Goal: Task Accomplishment & Management: Manage account settings

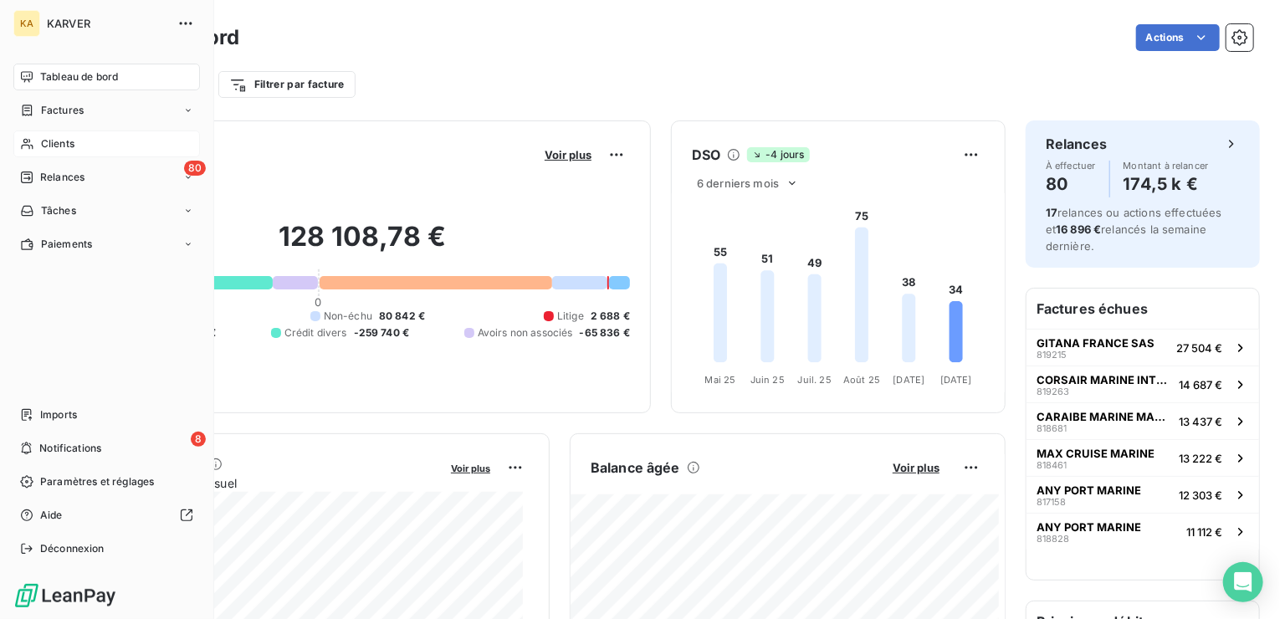
click at [68, 146] on span "Clients" at bounding box center [57, 143] width 33 height 15
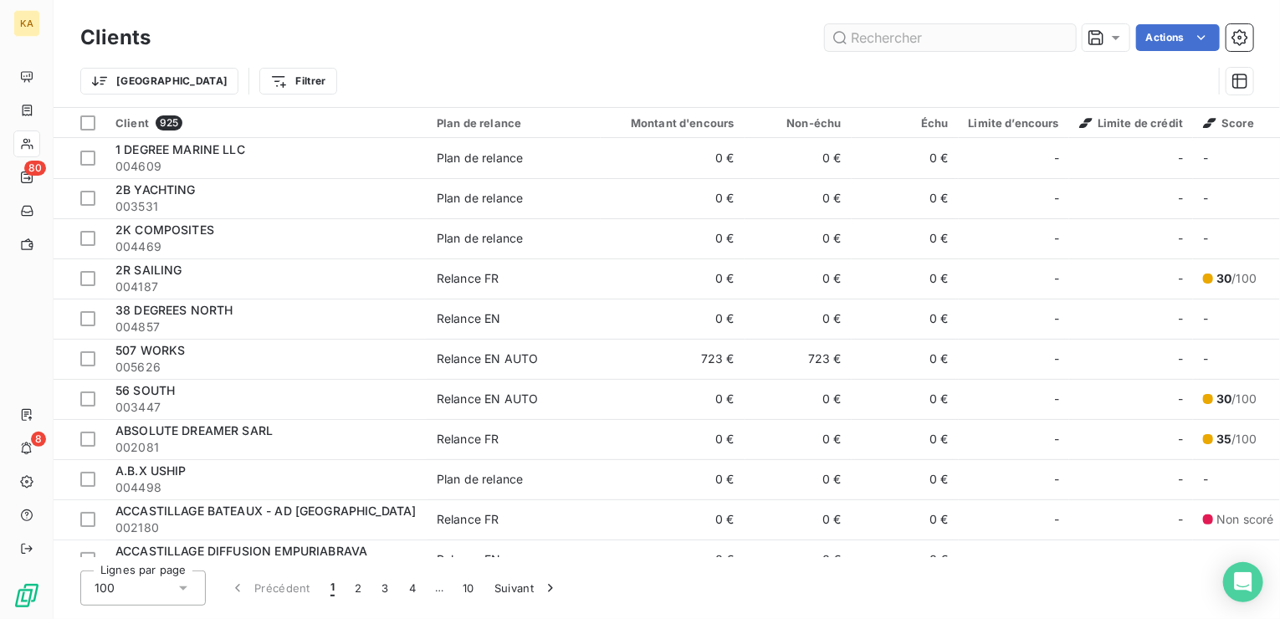
click at [881, 38] on input "text" at bounding box center [950, 37] width 251 height 27
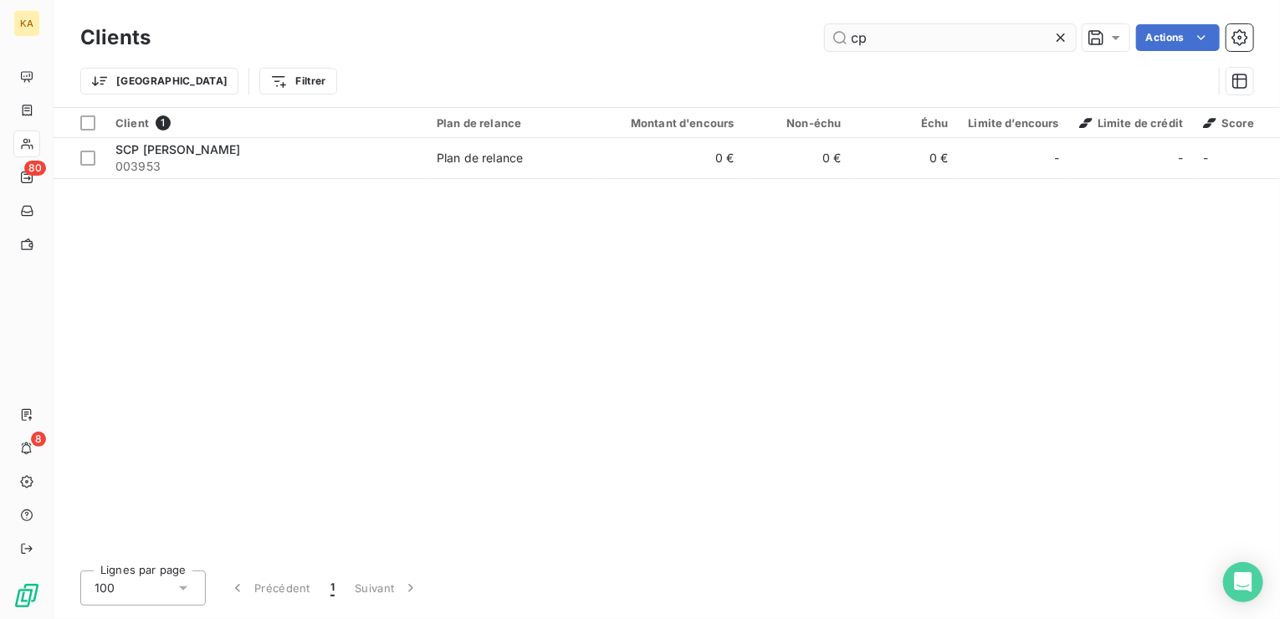
type input "c"
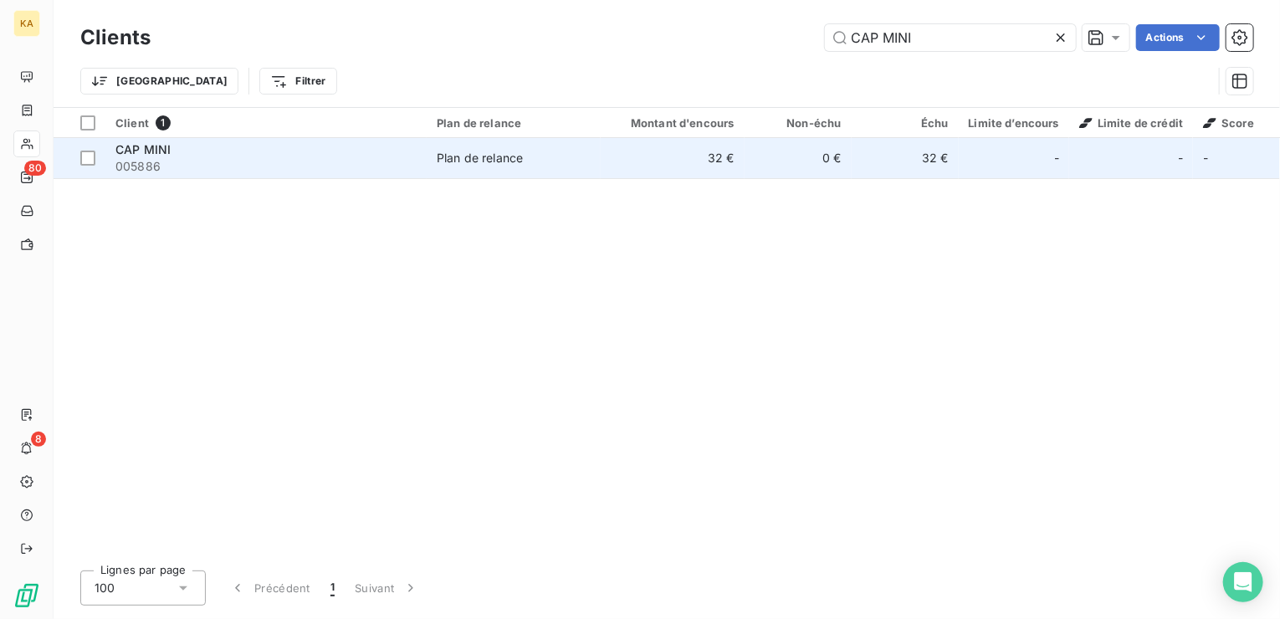
type input "CAP MINI"
click at [151, 158] on span "005886" at bounding box center [265, 166] width 301 height 17
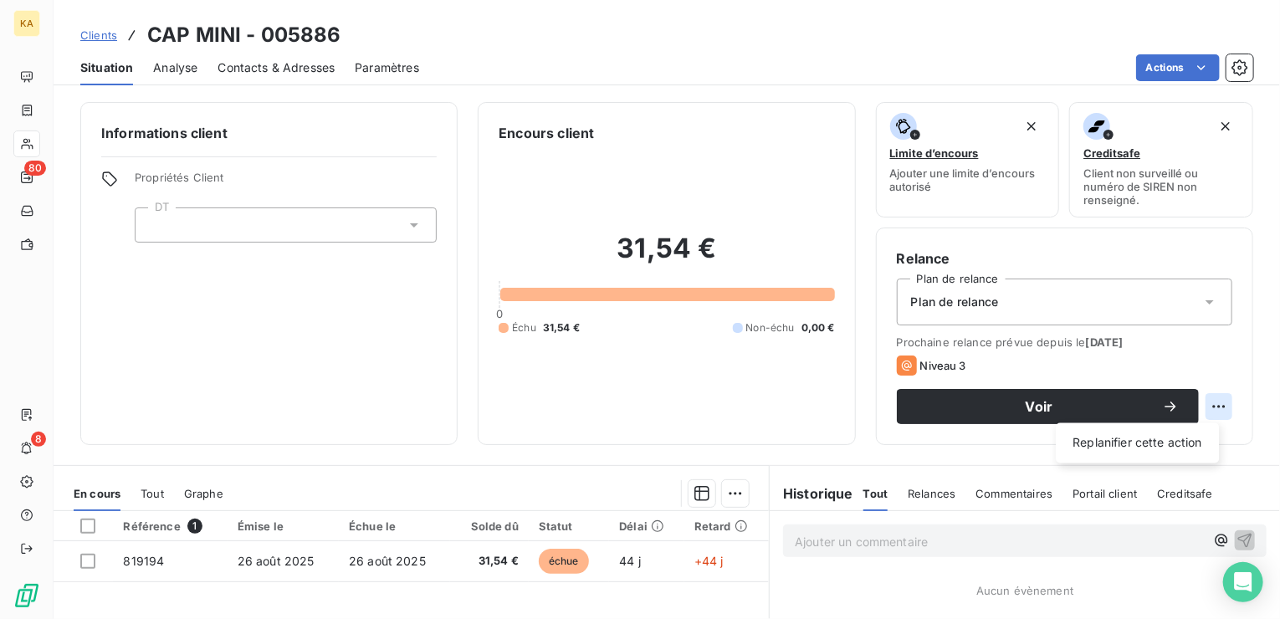
click at [1204, 402] on html "KA 80 8 Clients CAP MINI - 005886 Situation Analyse Contacts & Adresses Paramèt…" at bounding box center [640, 309] width 1280 height 619
click at [1143, 441] on div "Replanifier cette action" at bounding box center [1137, 443] width 150 height 27
select select "9"
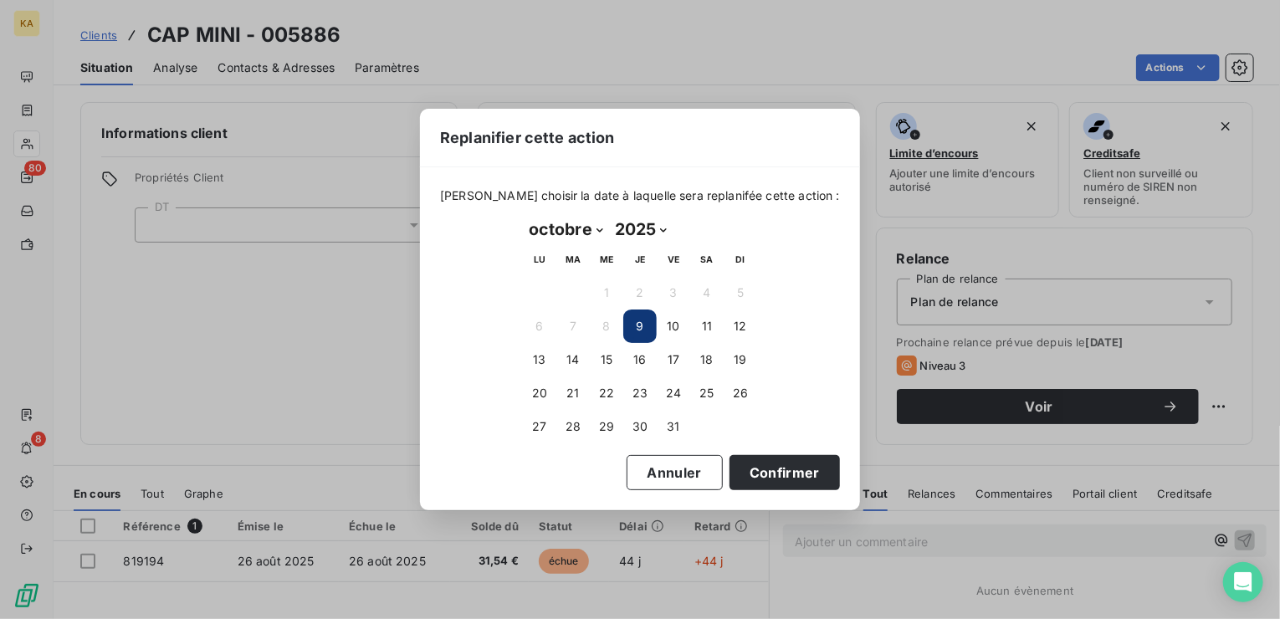
click at [636, 323] on button "9" at bounding box center [639, 326] width 33 height 33
click at [639, 316] on button "9" at bounding box center [639, 326] width 33 height 33
click at [761, 476] on button "Confirmer" at bounding box center [785, 472] width 110 height 35
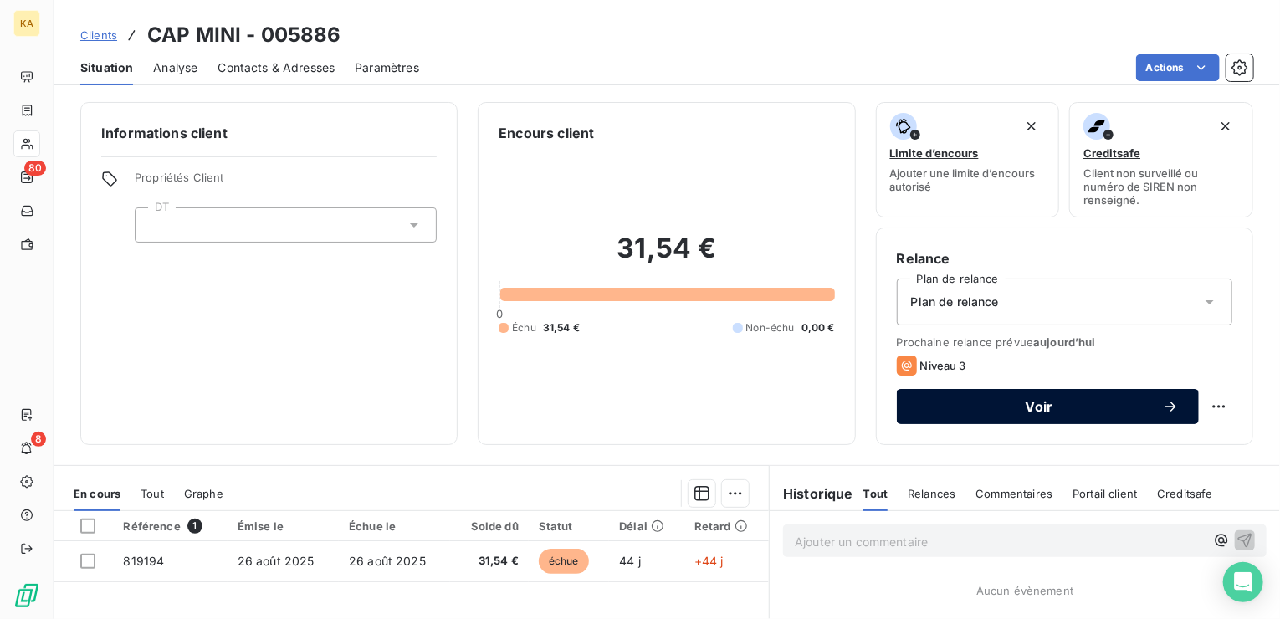
click at [1049, 402] on span "Voir" at bounding box center [1039, 406] width 245 height 13
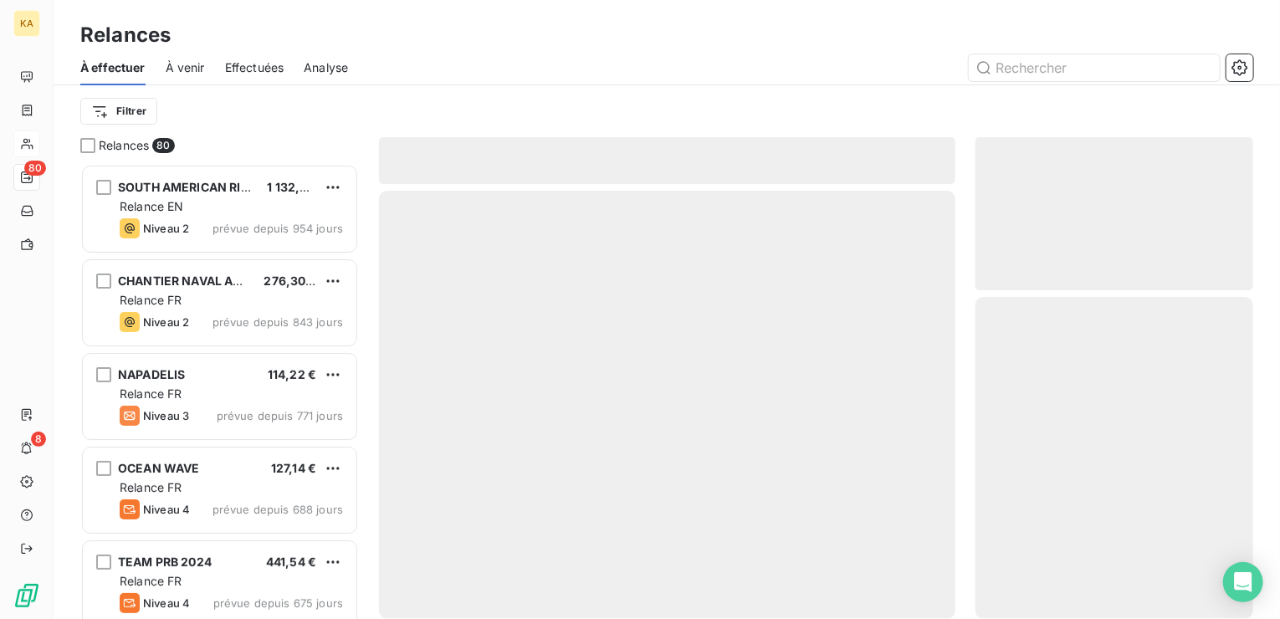
scroll to position [442, 265]
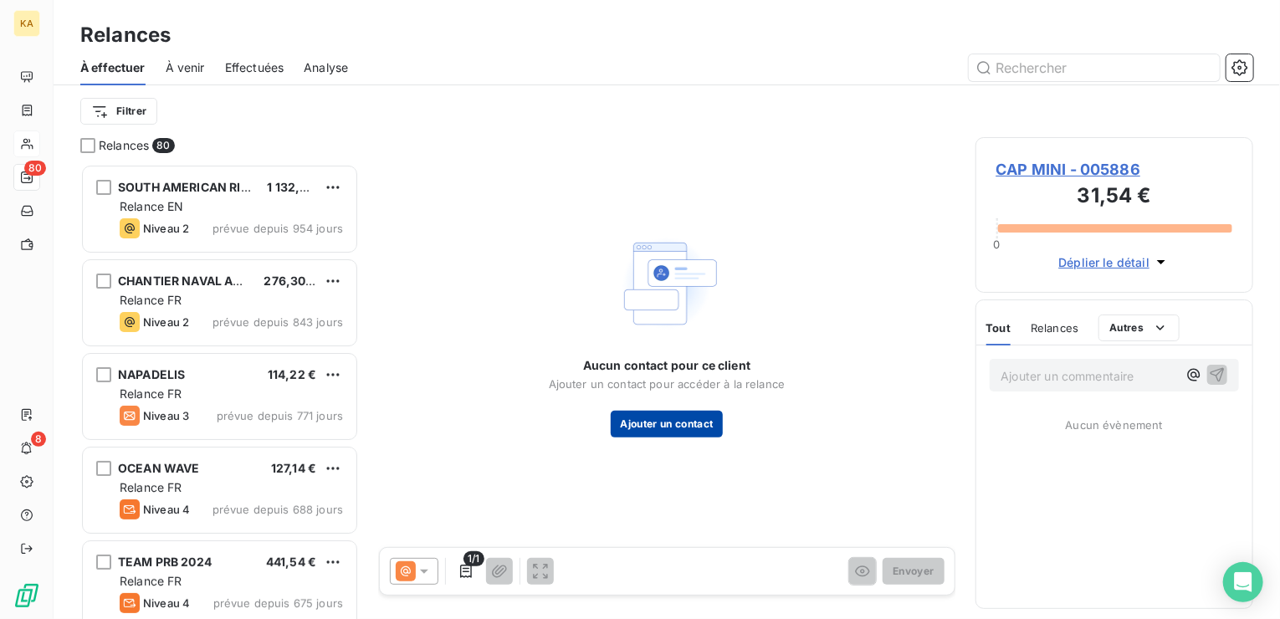
click at [657, 423] on button "Ajouter un contact" at bounding box center [667, 424] width 113 height 27
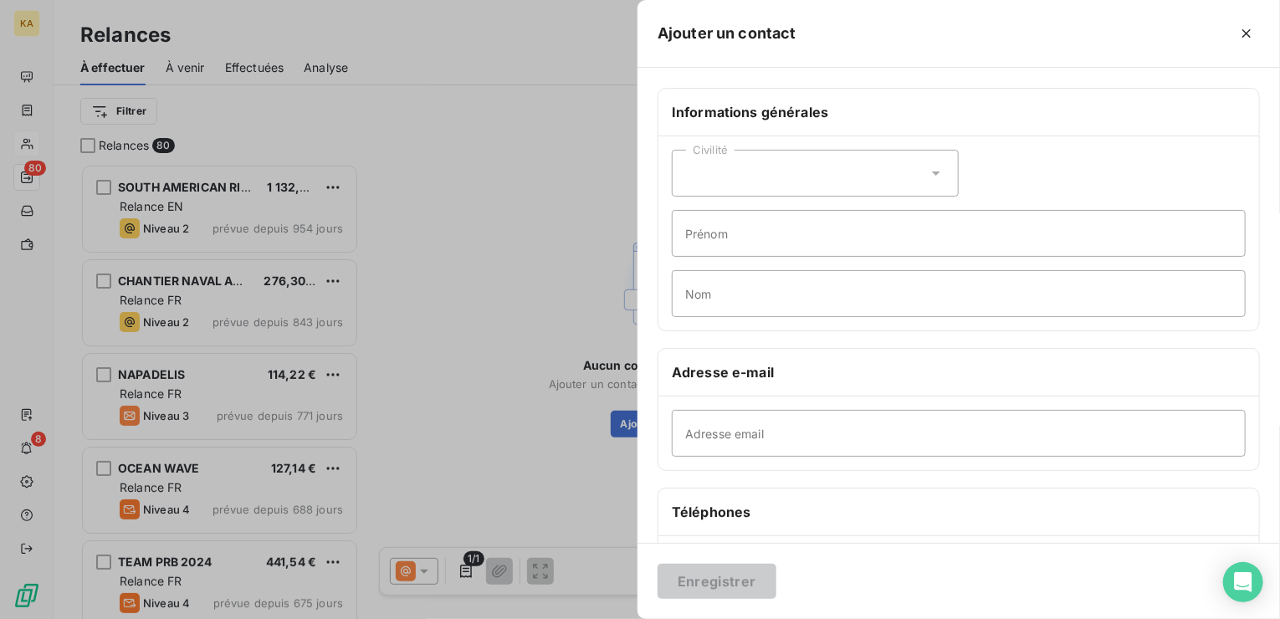
click at [932, 173] on icon at bounding box center [936, 174] width 8 height 4
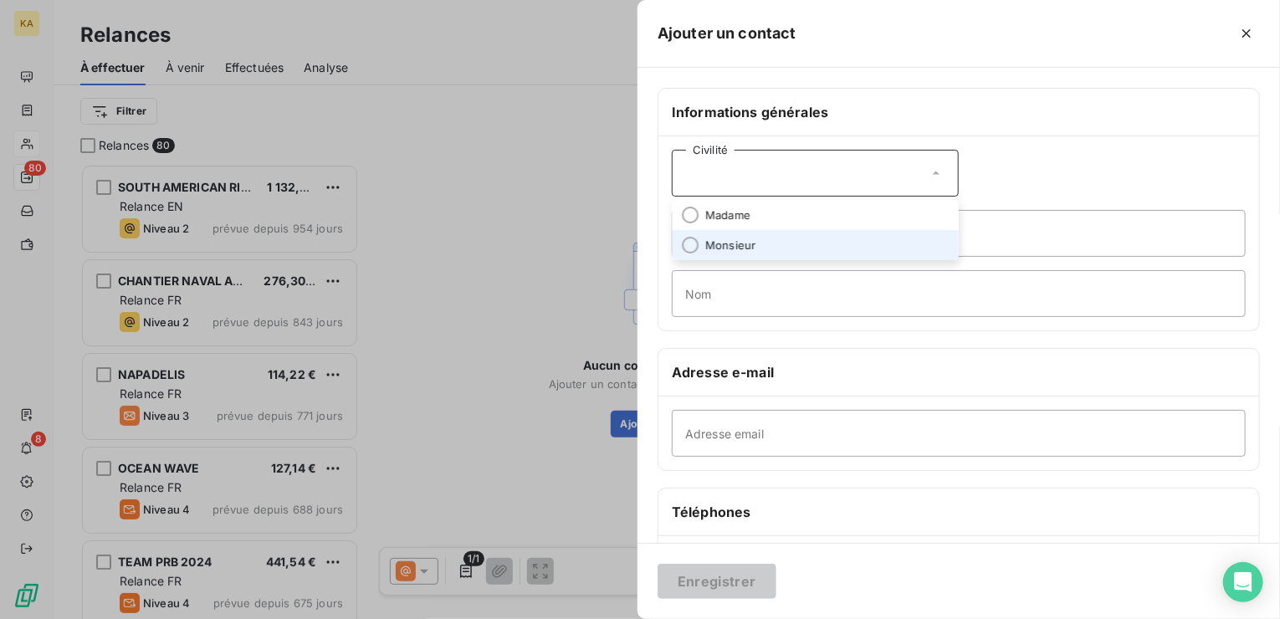
click at [699, 244] on li "Monsieur" at bounding box center [815, 245] width 287 height 30
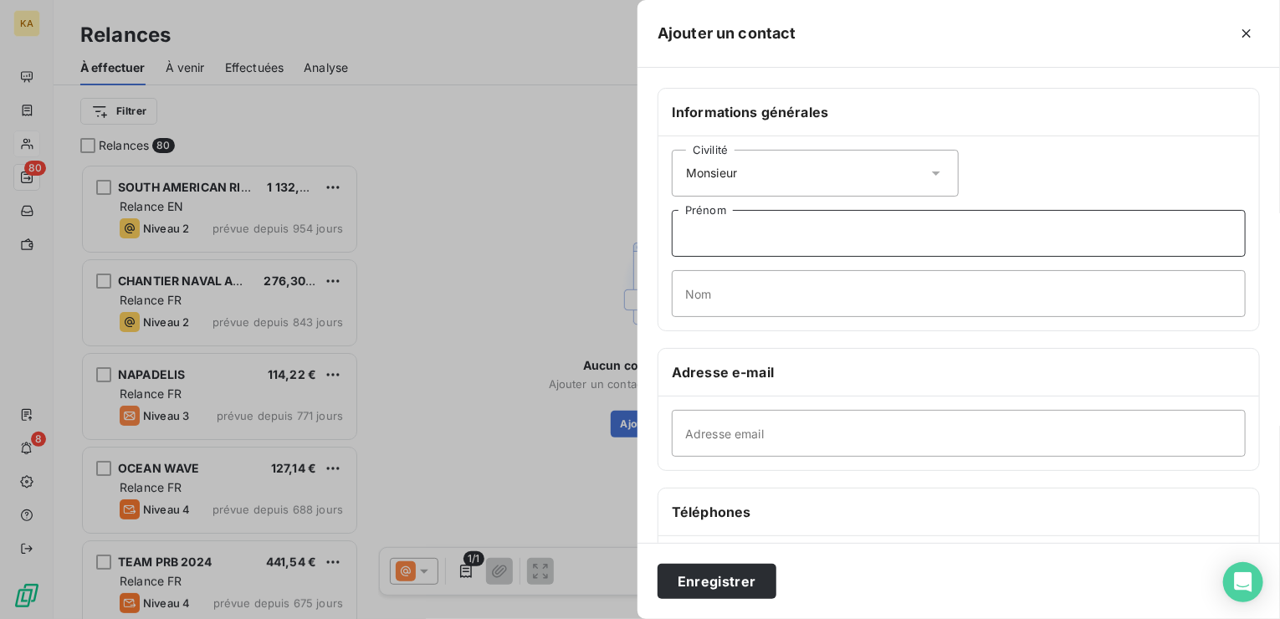
click at [716, 246] on input "Prénom" at bounding box center [959, 233] width 574 height 47
type input "[PERSON_NAME]"
click at [712, 304] on input "Nom" at bounding box center [959, 293] width 574 height 47
type input "[PERSON_NAME]"
click at [758, 434] on input "Adresse email" at bounding box center [959, 433] width 574 height 47
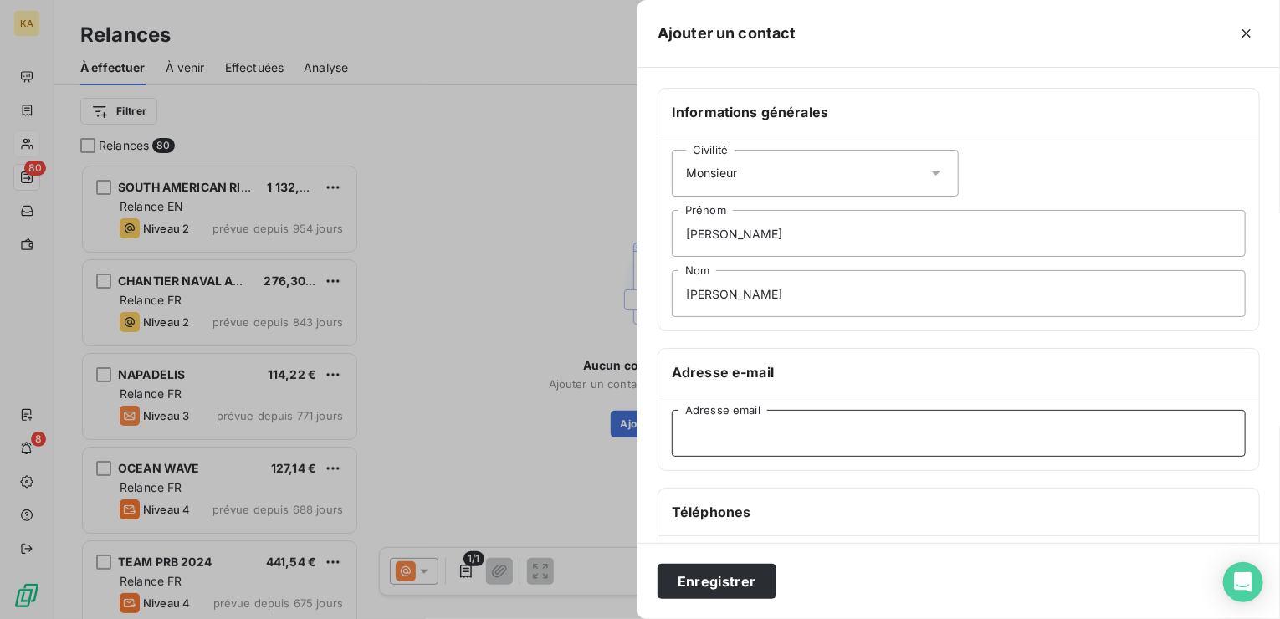
paste input "[PERSON_NAME][EMAIL_ADDRESS][DOMAIN_NAME]"
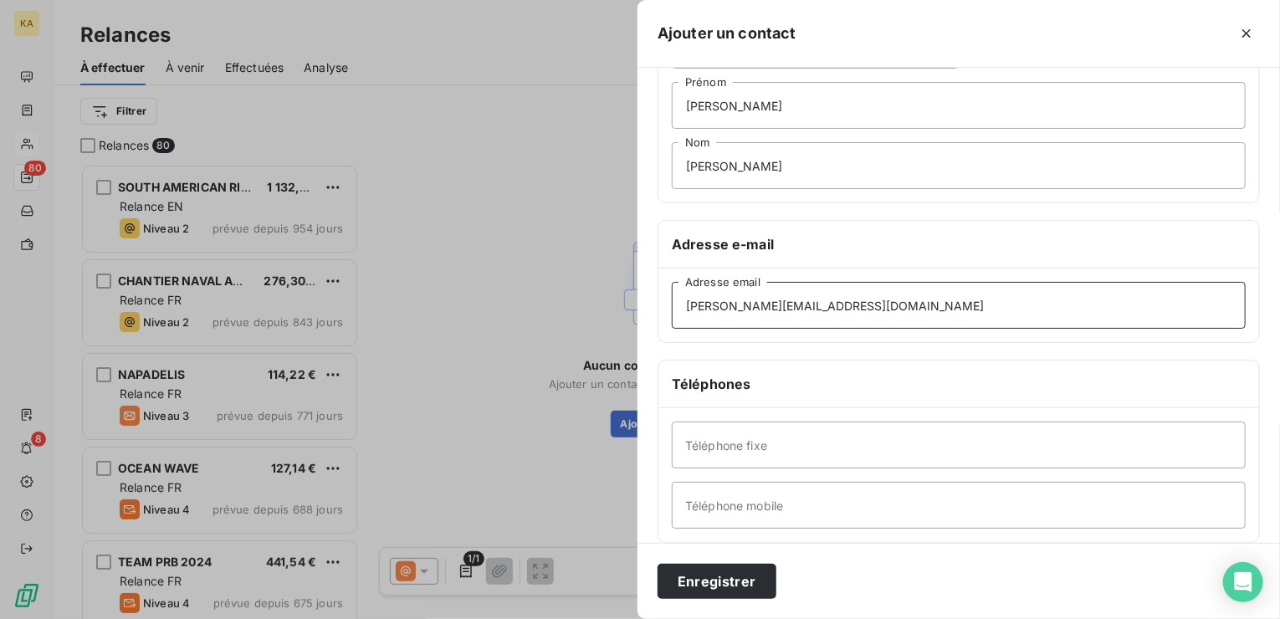
scroll to position [167, 0]
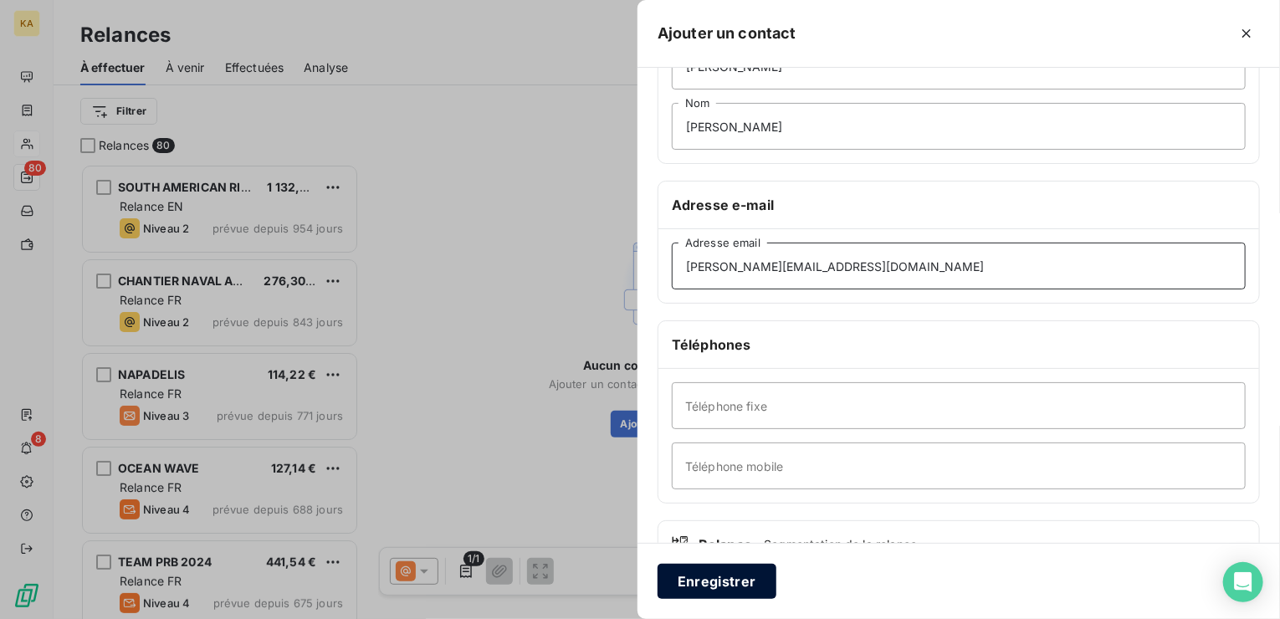
type input "[PERSON_NAME][EMAIL_ADDRESS][DOMAIN_NAME]"
click at [721, 582] on button "Enregistrer" at bounding box center [717, 581] width 119 height 35
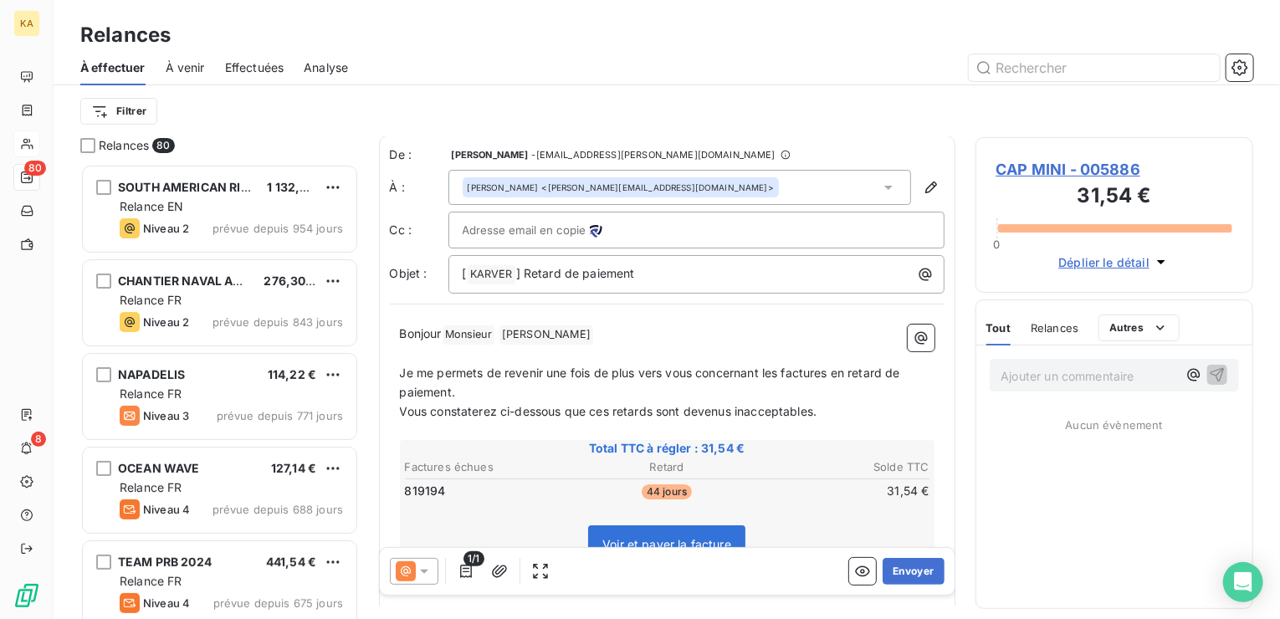
scroll to position [0, 0]
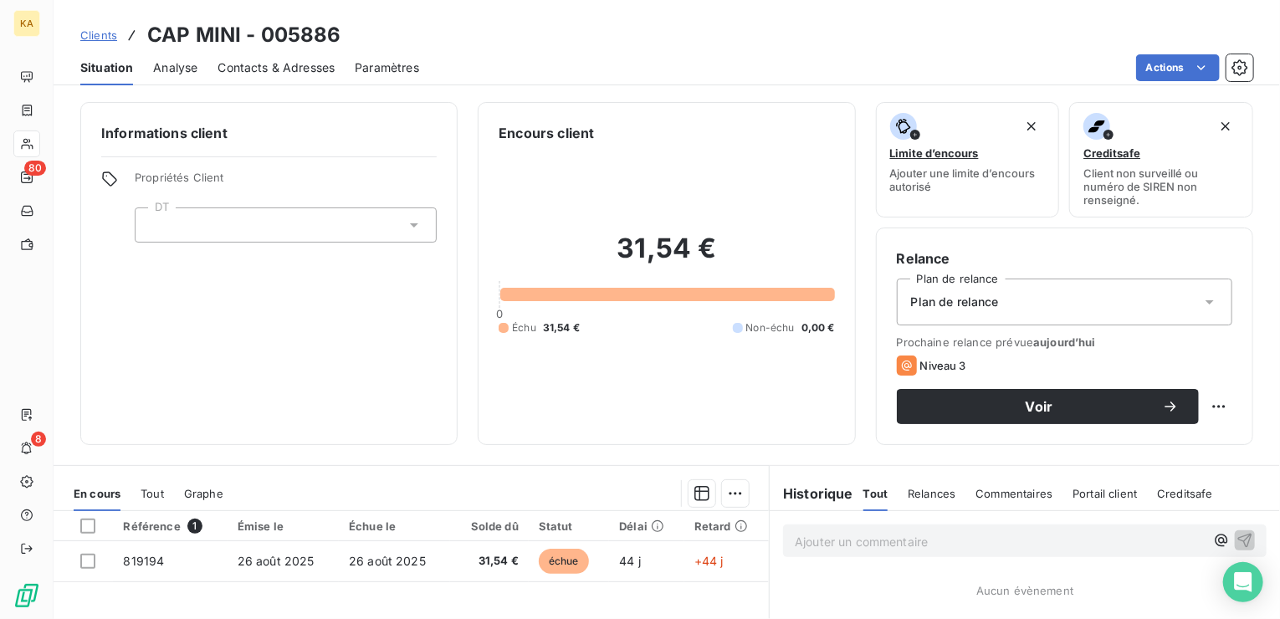
click at [1201, 303] on icon at bounding box center [1209, 302] width 17 height 17
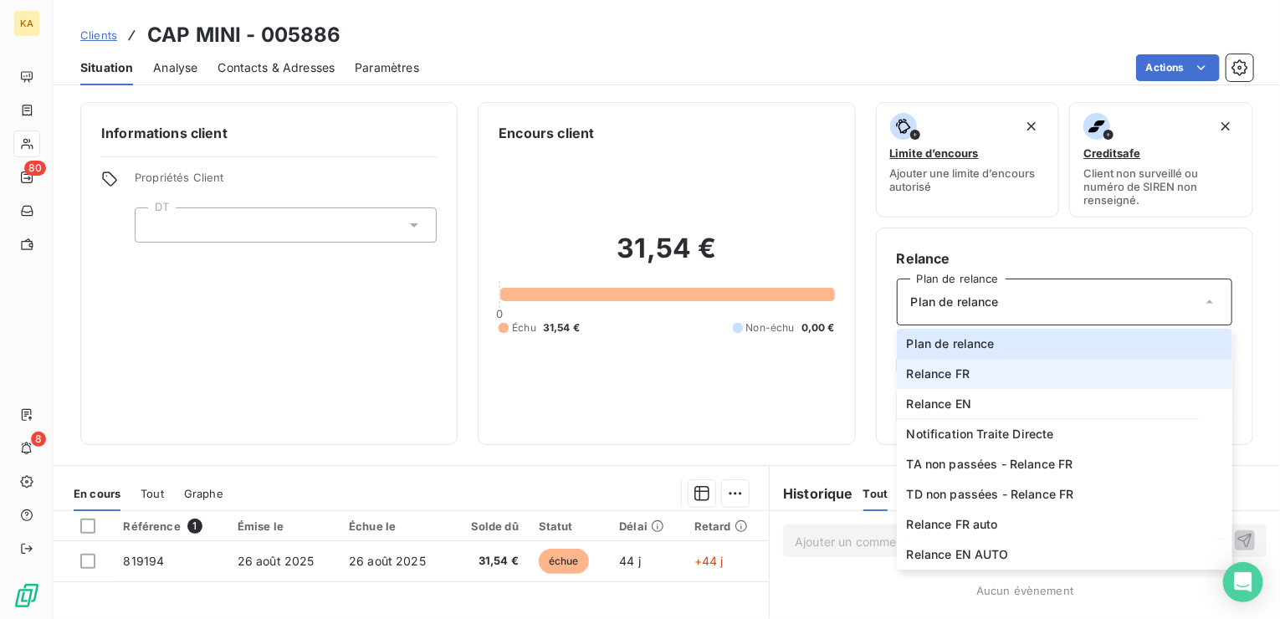
click at [947, 368] on span "Relance FR" at bounding box center [939, 374] width 64 height 17
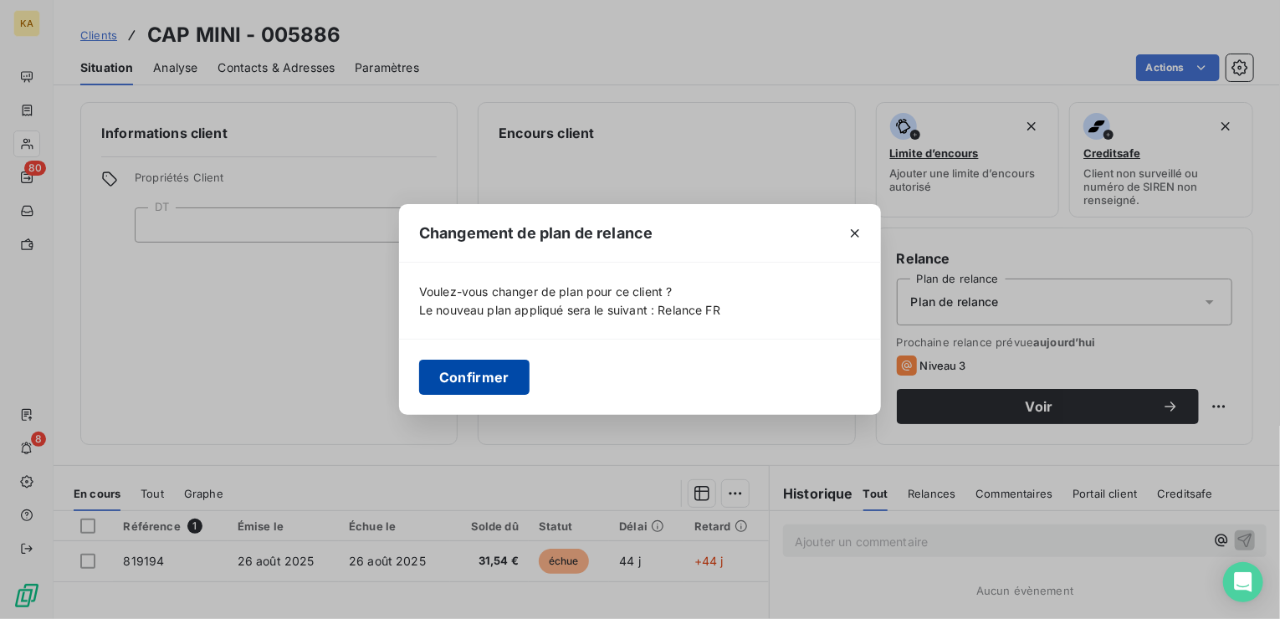
click at [469, 371] on button "Confirmer" at bounding box center [474, 377] width 110 height 35
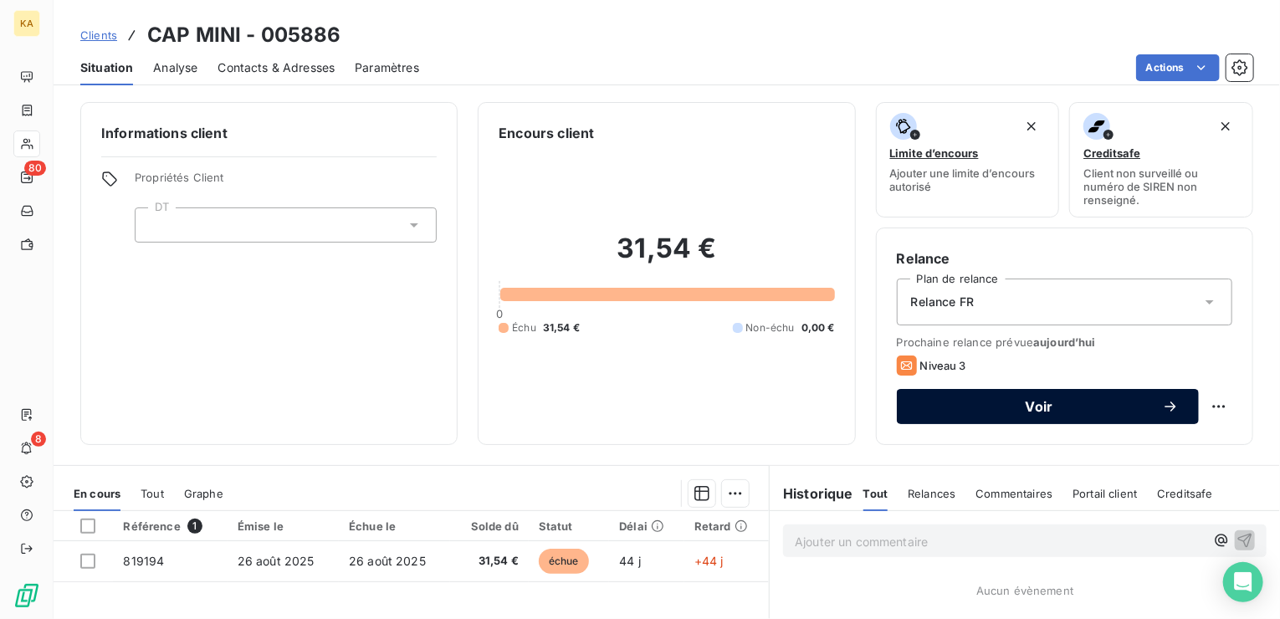
click at [1042, 401] on span "Voir" at bounding box center [1039, 406] width 245 height 13
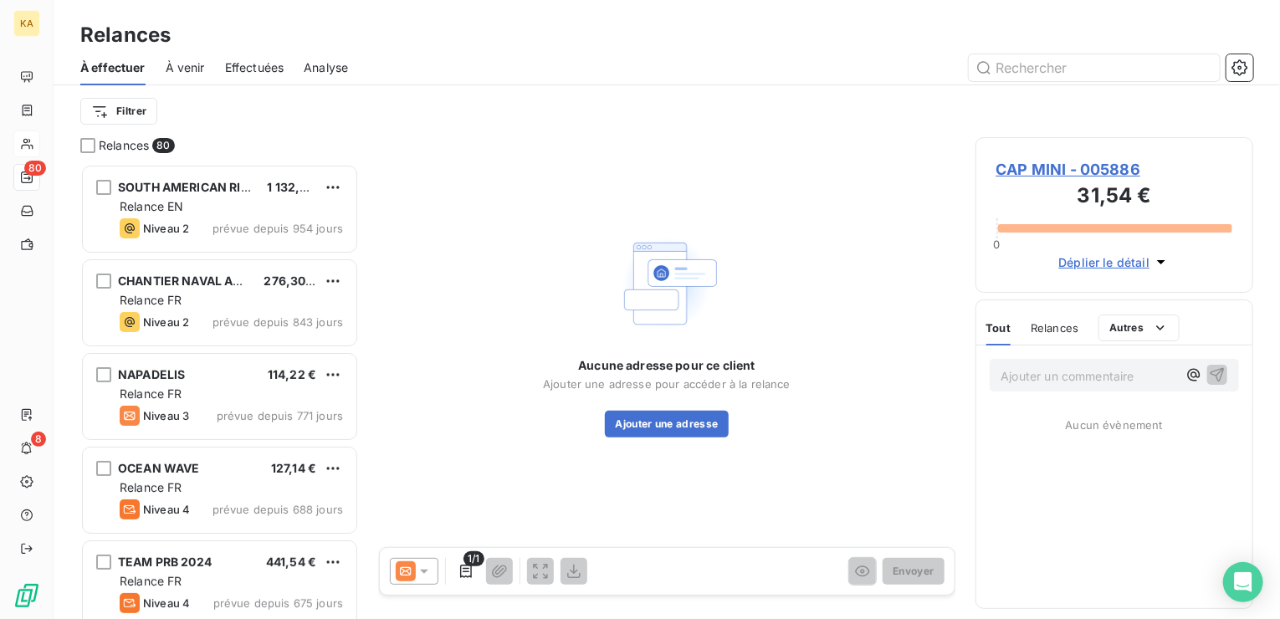
scroll to position [442, 265]
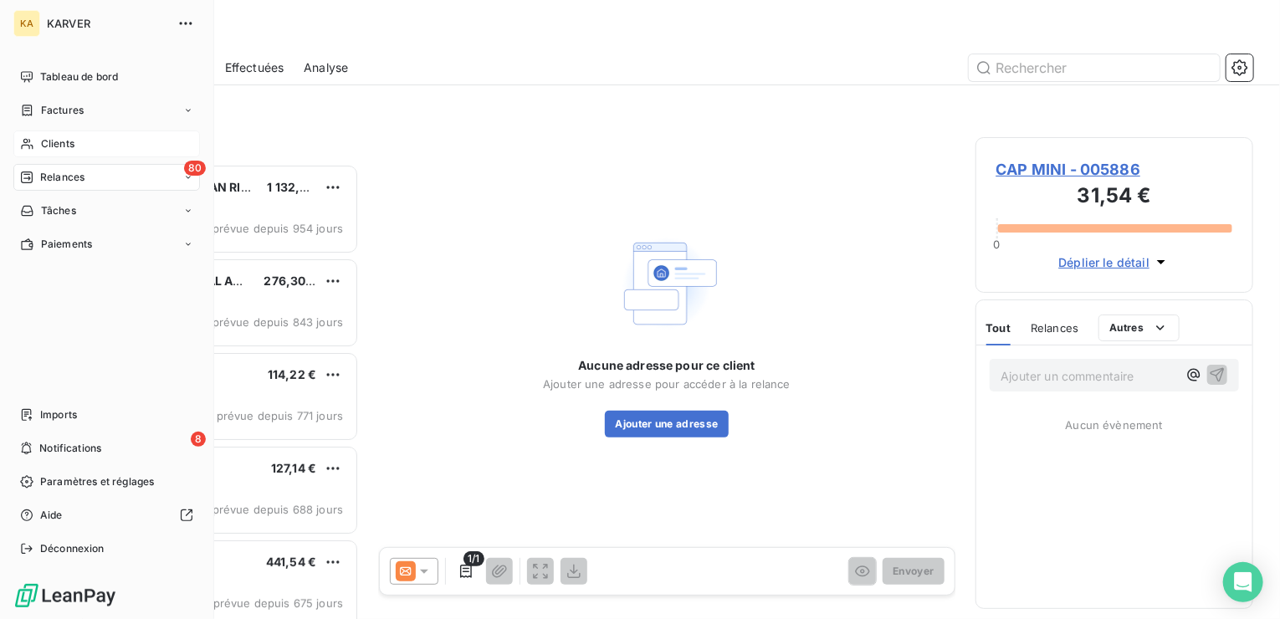
click at [62, 143] on span "Clients" at bounding box center [57, 143] width 33 height 15
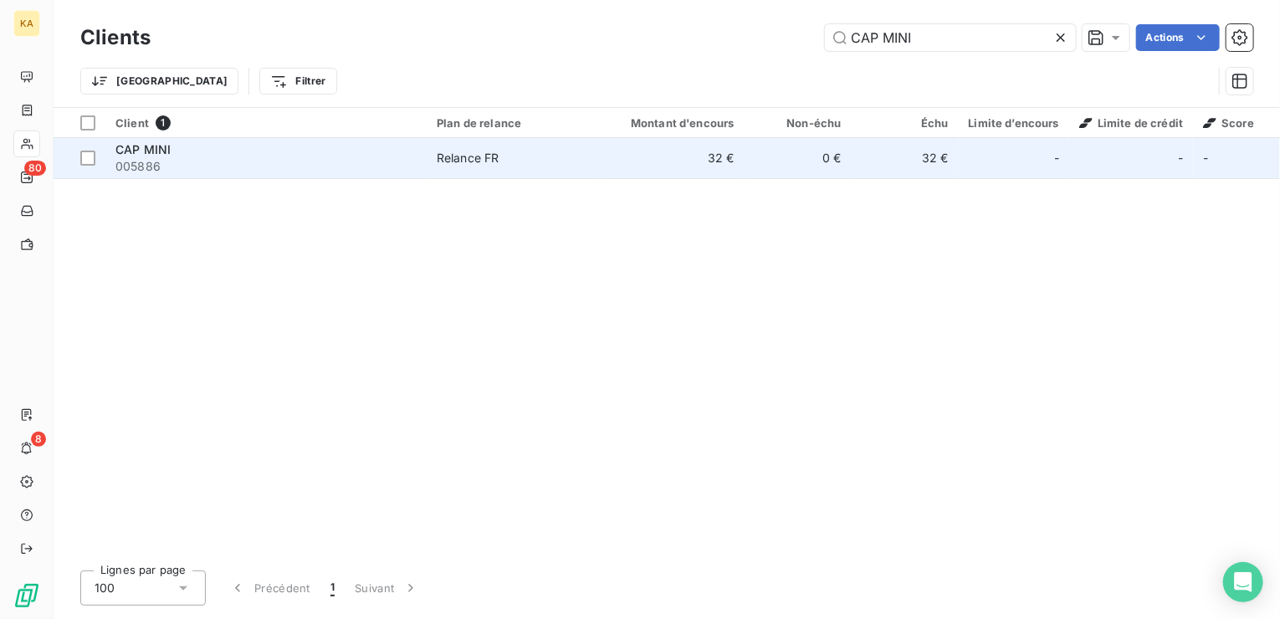
click at [463, 150] on div "Relance FR" at bounding box center [468, 158] width 63 height 17
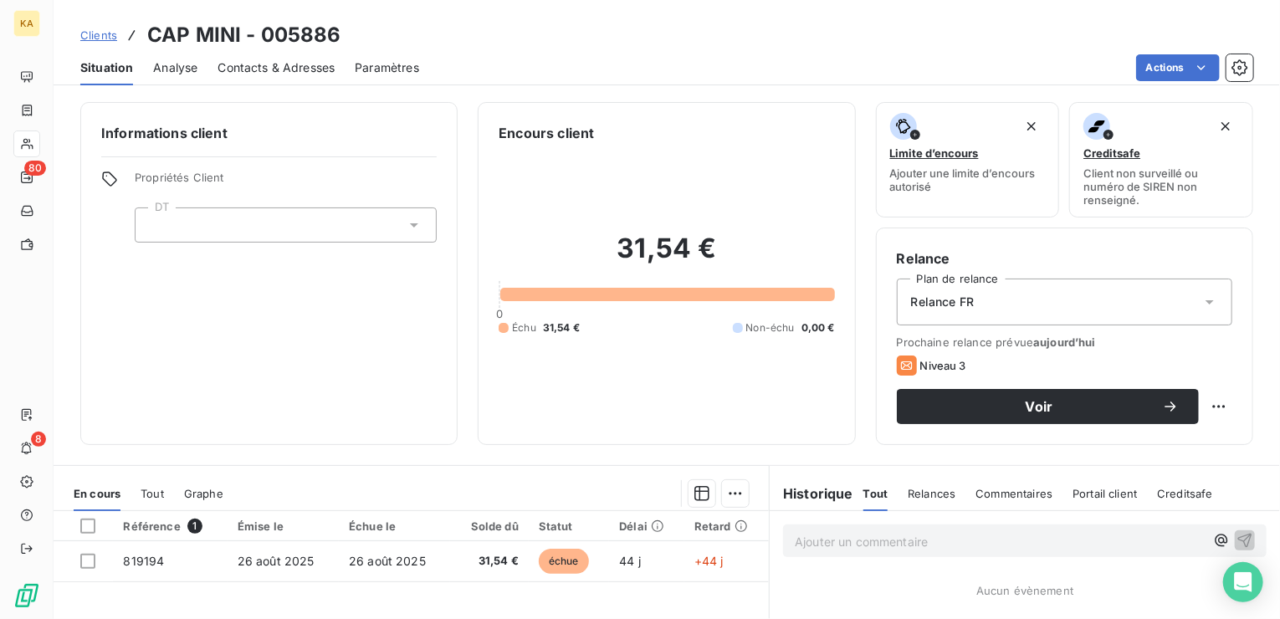
click at [294, 68] on span "Contacts & Adresses" at bounding box center [276, 67] width 117 height 17
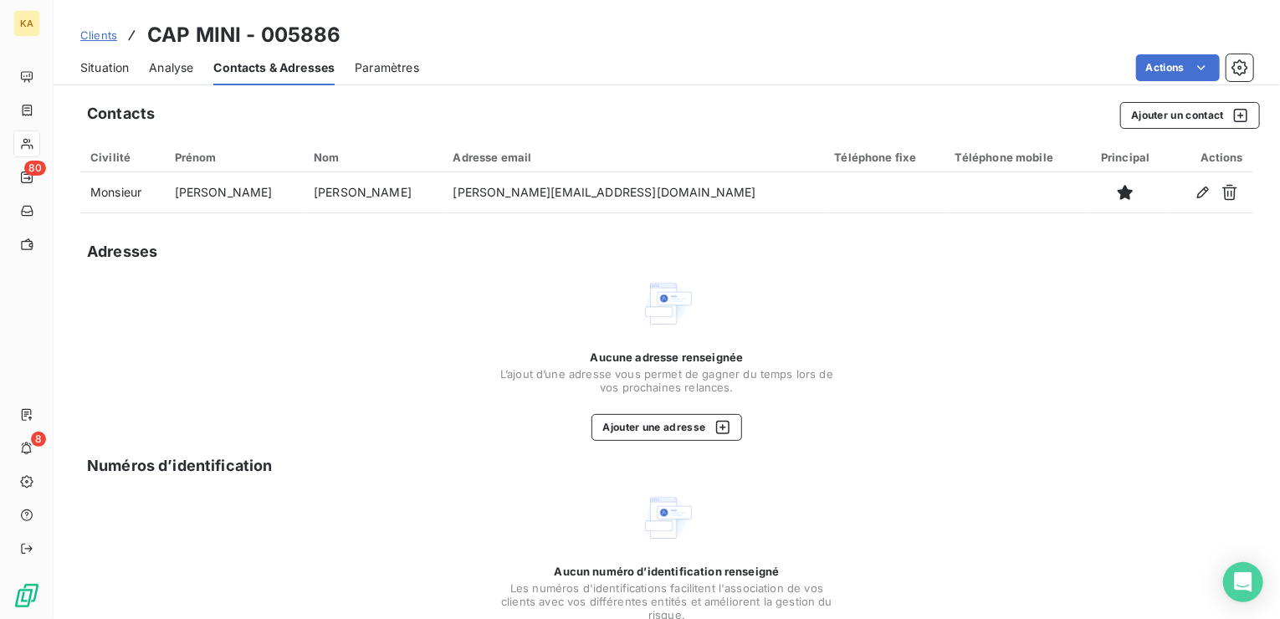
click at [99, 66] on span "Situation" at bounding box center [104, 67] width 49 height 17
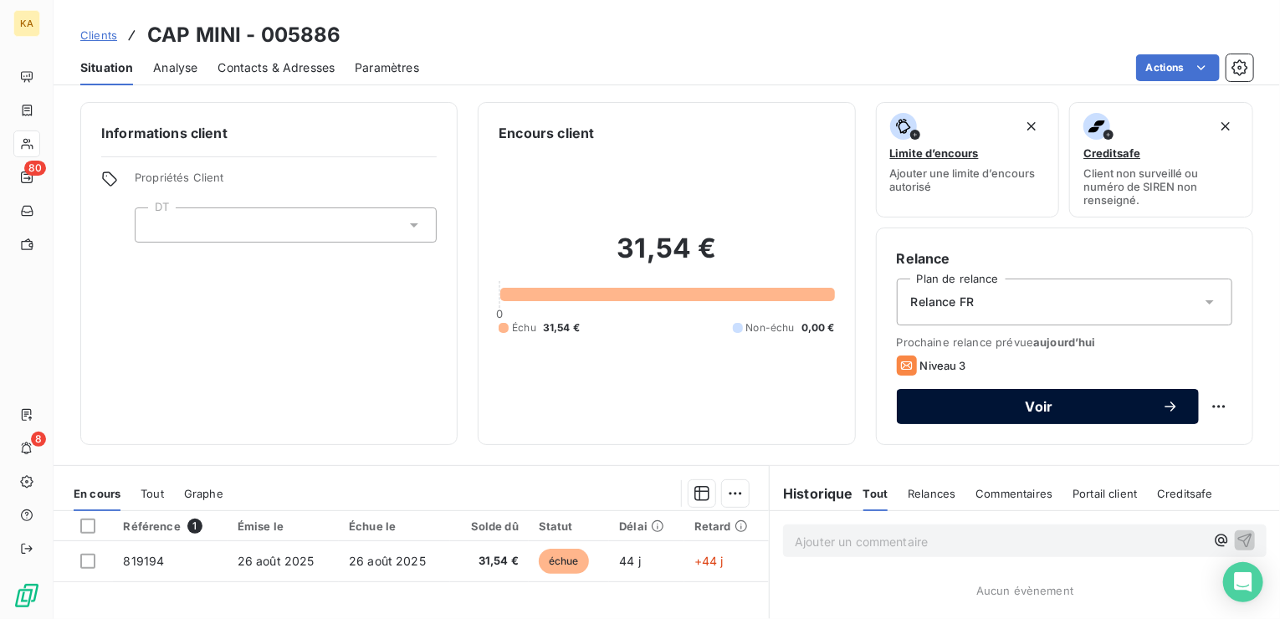
click at [1052, 406] on span "Voir" at bounding box center [1039, 406] width 245 height 13
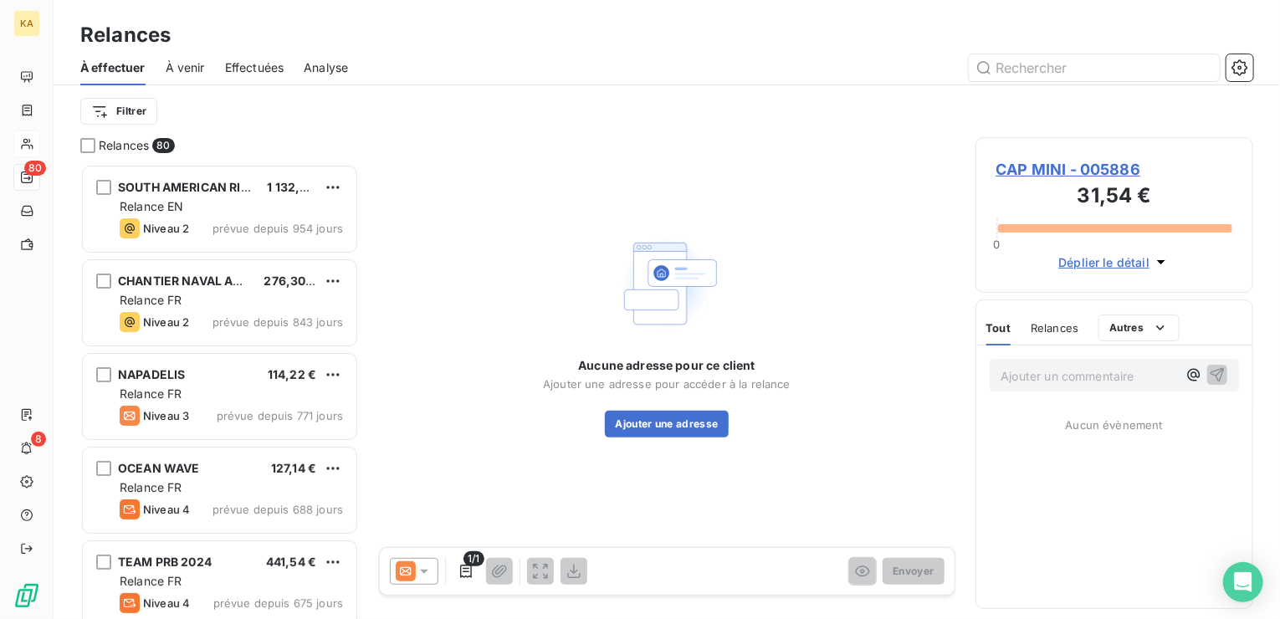
scroll to position [442, 265]
click at [423, 570] on icon at bounding box center [424, 572] width 8 height 4
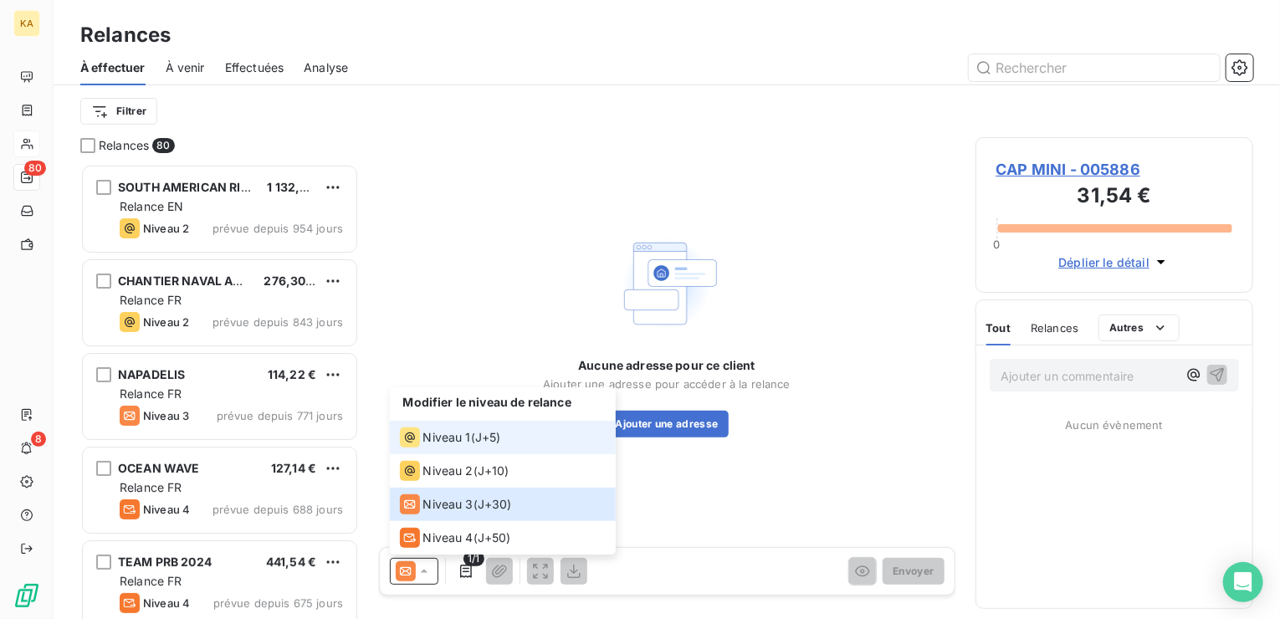
click at [479, 438] on span "J+5 )" at bounding box center [488, 437] width 26 height 17
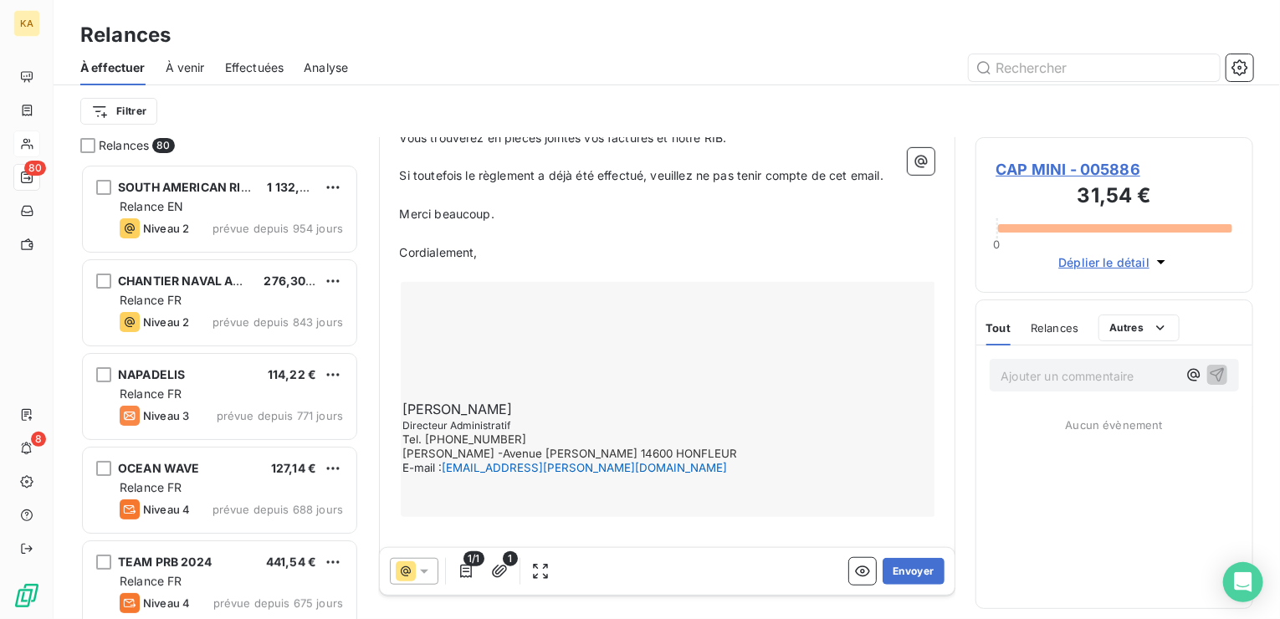
scroll to position [466, 0]
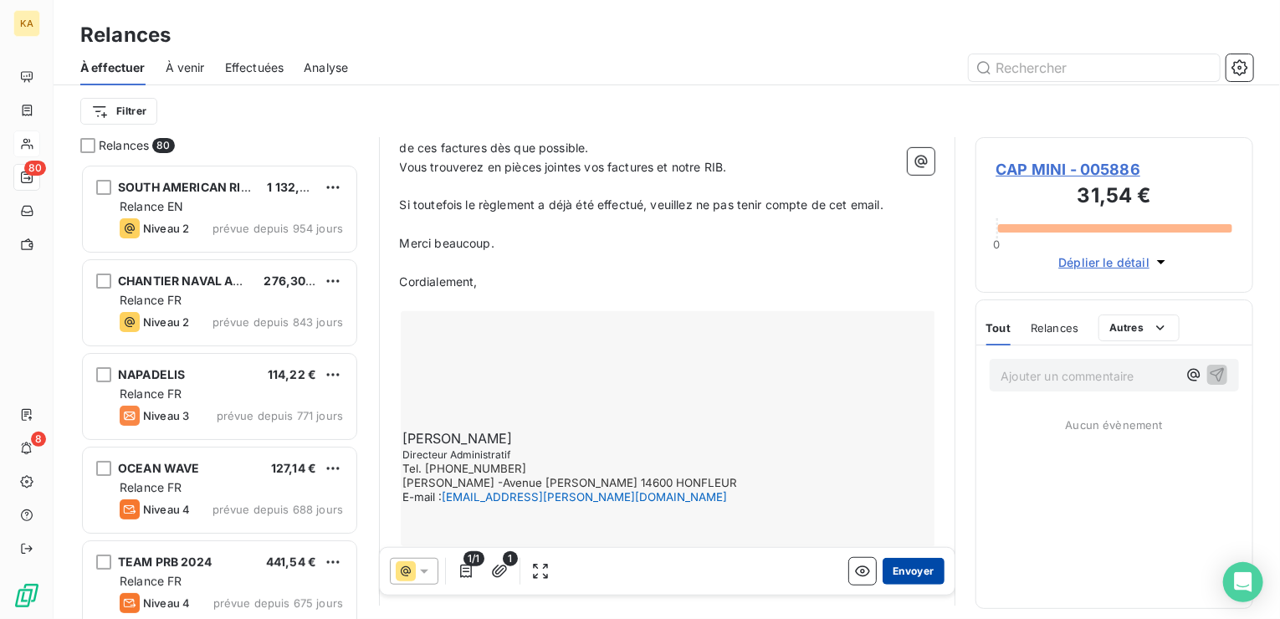
click at [898, 568] on button "Envoyer" at bounding box center [913, 571] width 61 height 27
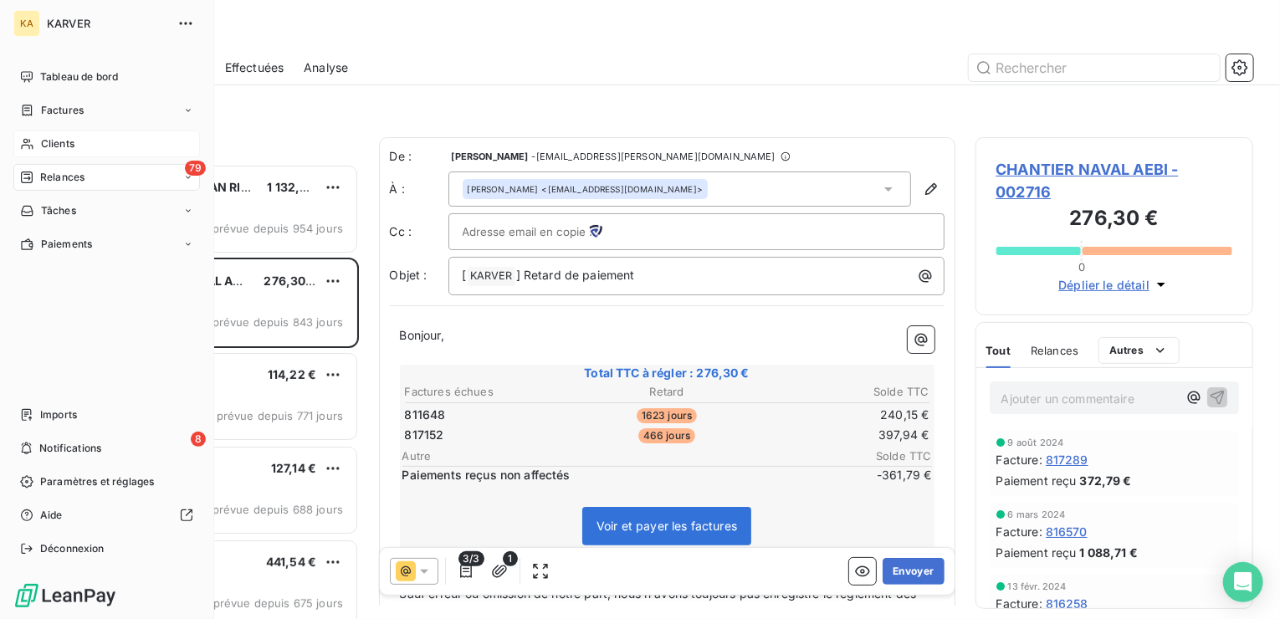
click at [62, 181] on span "Relances" at bounding box center [62, 177] width 44 height 15
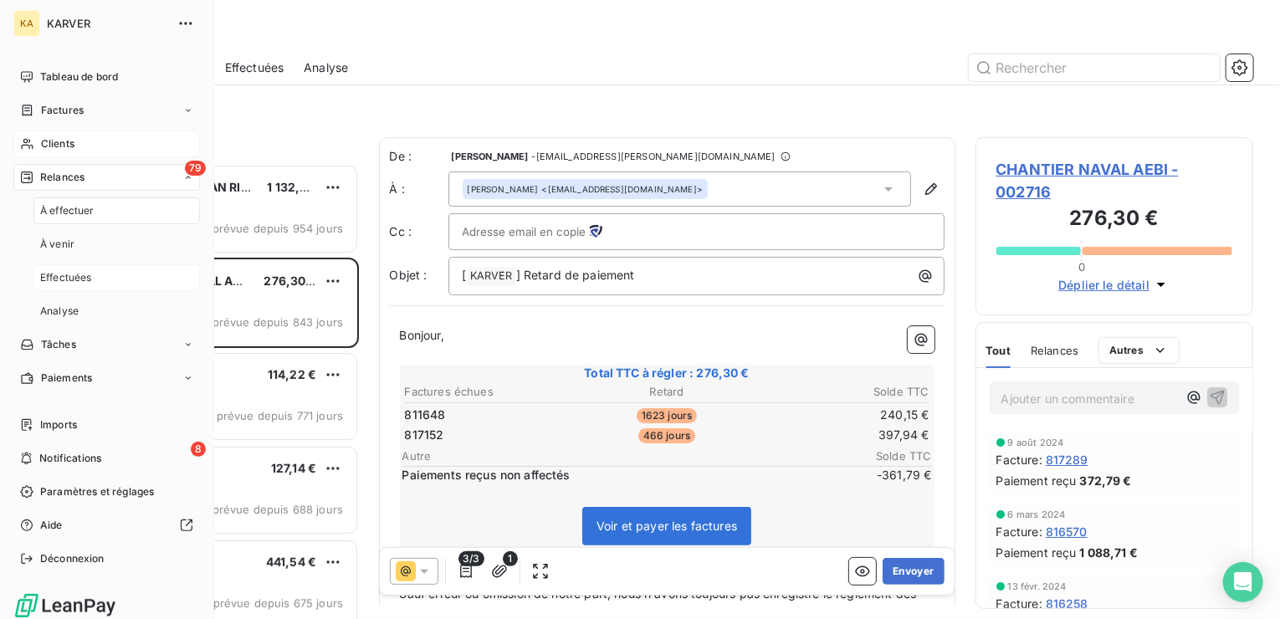
click at [70, 275] on span "Effectuées" at bounding box center [66, 277] width 52 height 15
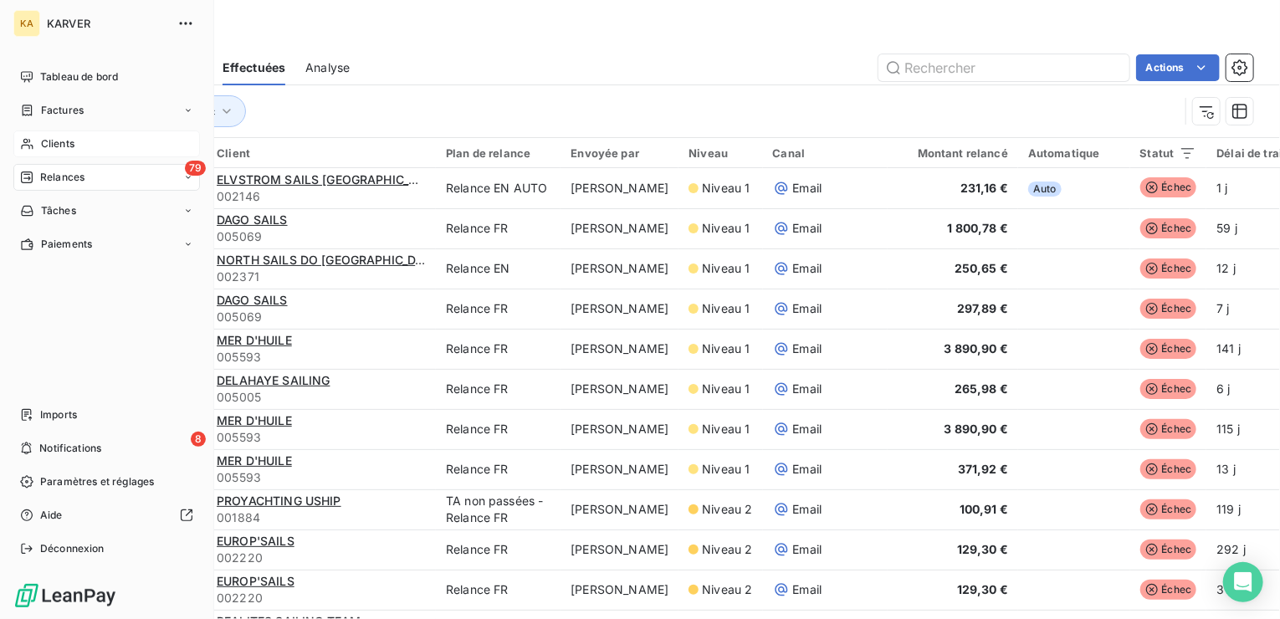
click at [55, 140] on span "Clients" at bounding box center [57, 143] width 33 height 15
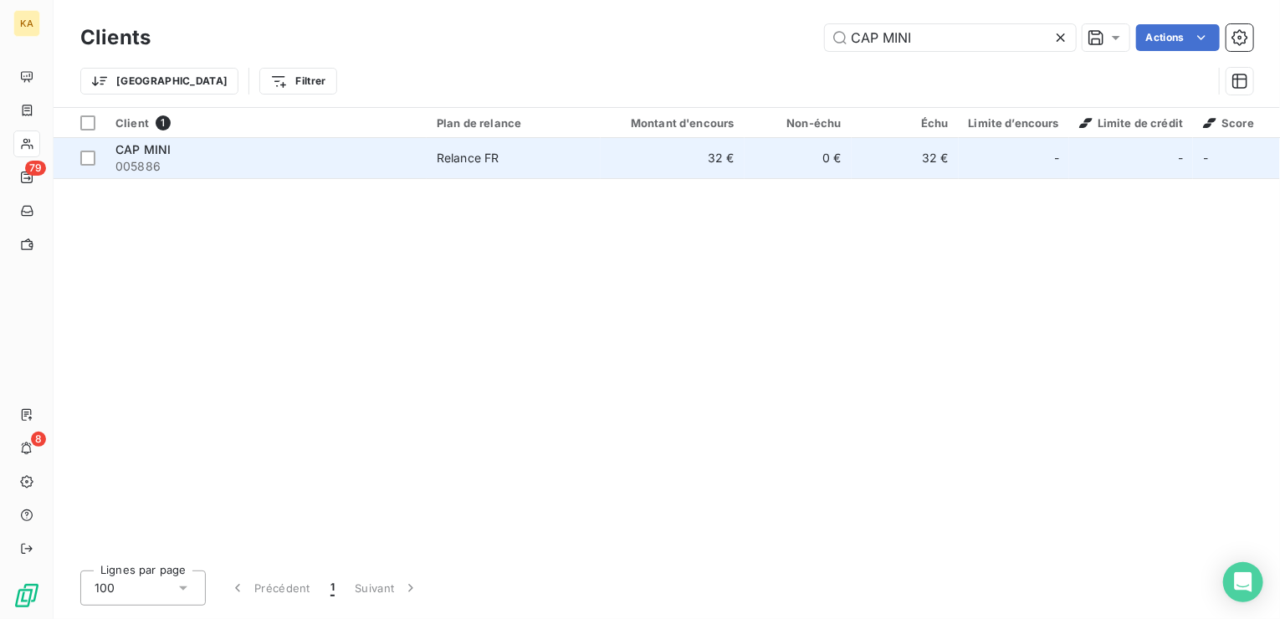
click at [481, 156] on div "Relance FR" at bounding box center [468, 158] width 63 height 17
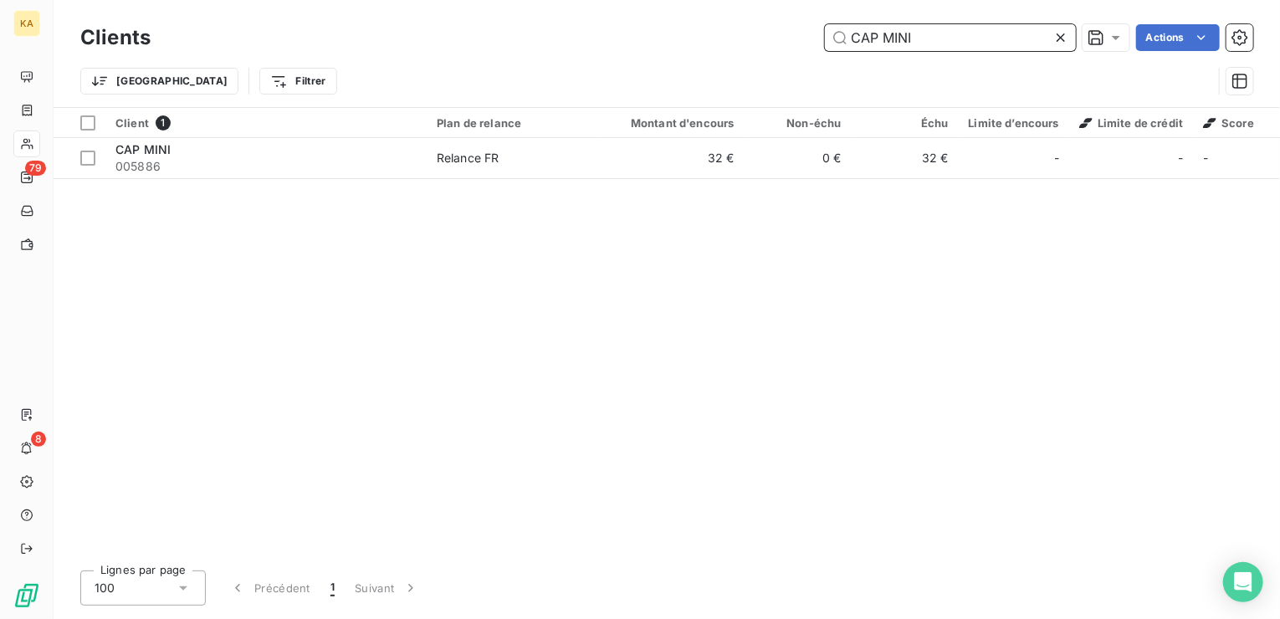
drag, startPoint x: 922, startPoint y: 37, endPoint x: 756, endPoint y: 71, distance: 169.2
click at [756, 71] on div "Clients CAP MINI Actions Trier Filtrer" at bounding box center [666, 63] width 1173 height 87
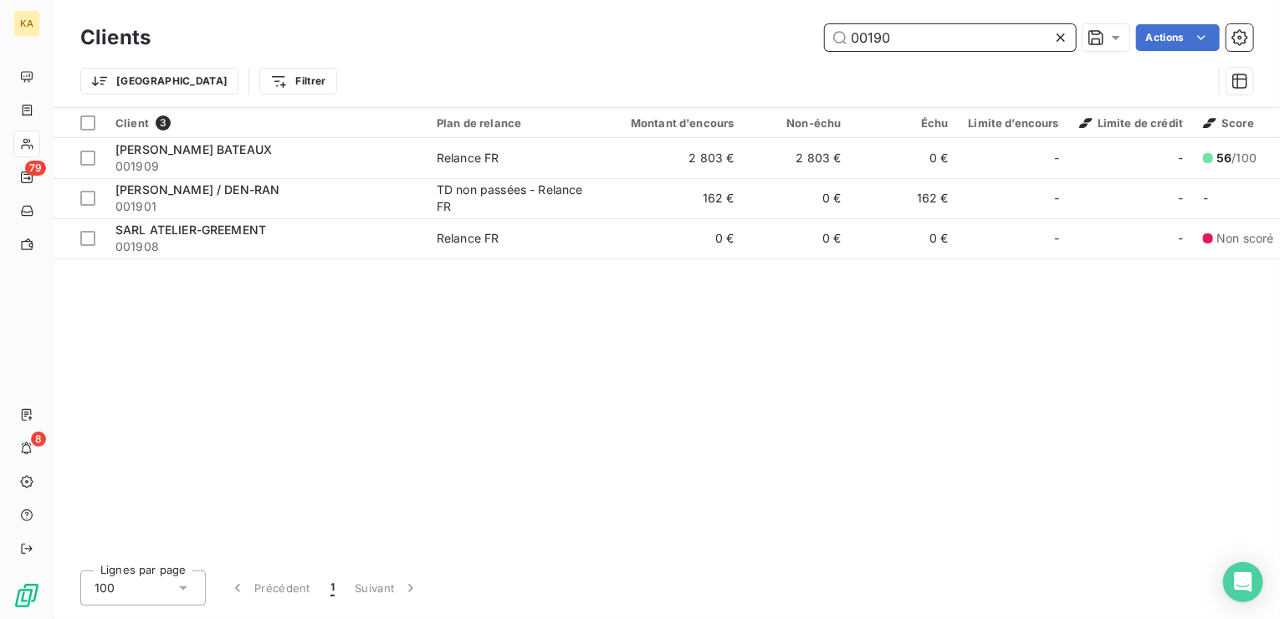
drag, startPoint x: 902, startPoint y: 38, endPoint x: 740, endPoint y: 72, distance: 165.9
click at [740, 72] on div "Clients 00190 Actions Trier Filtrer" at bounding box center [666, 63] width 1173 height 87
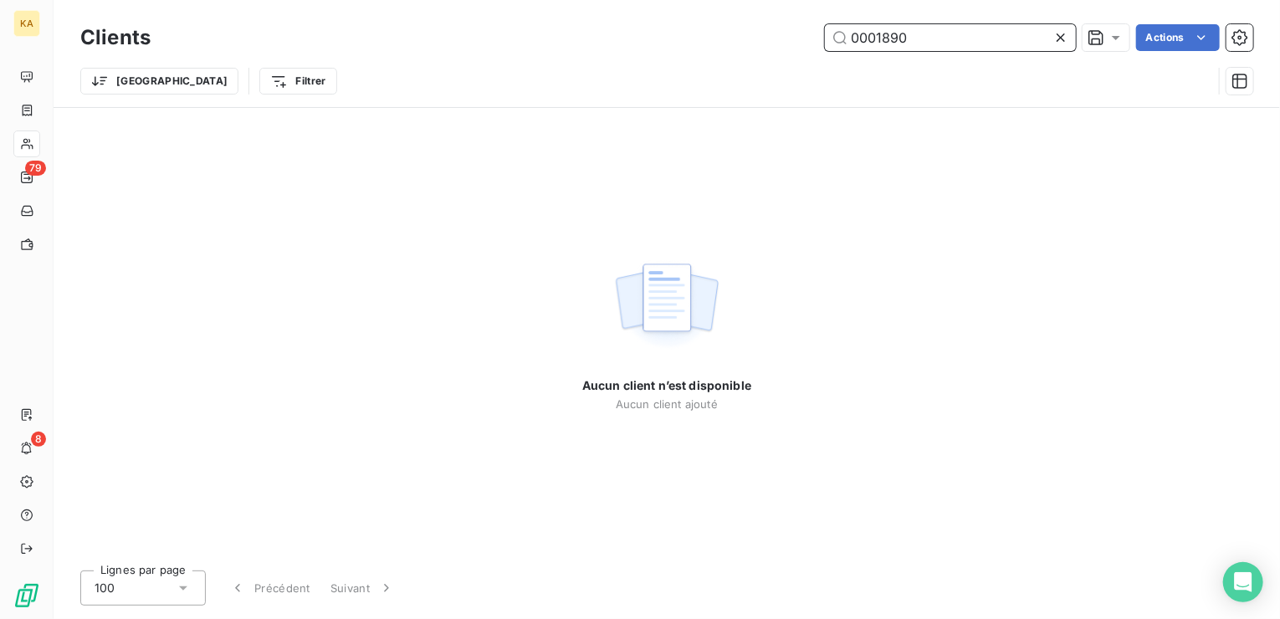
drag, startPoint x: 917, startPoint y: 34, endPoint x: 755, endPoint y: 57, distance: 163.0
click at [755, 57] on div "Clients 0001890 Actions Trier Filtrer" at bounding box center [666, 63] width 1173 height 87
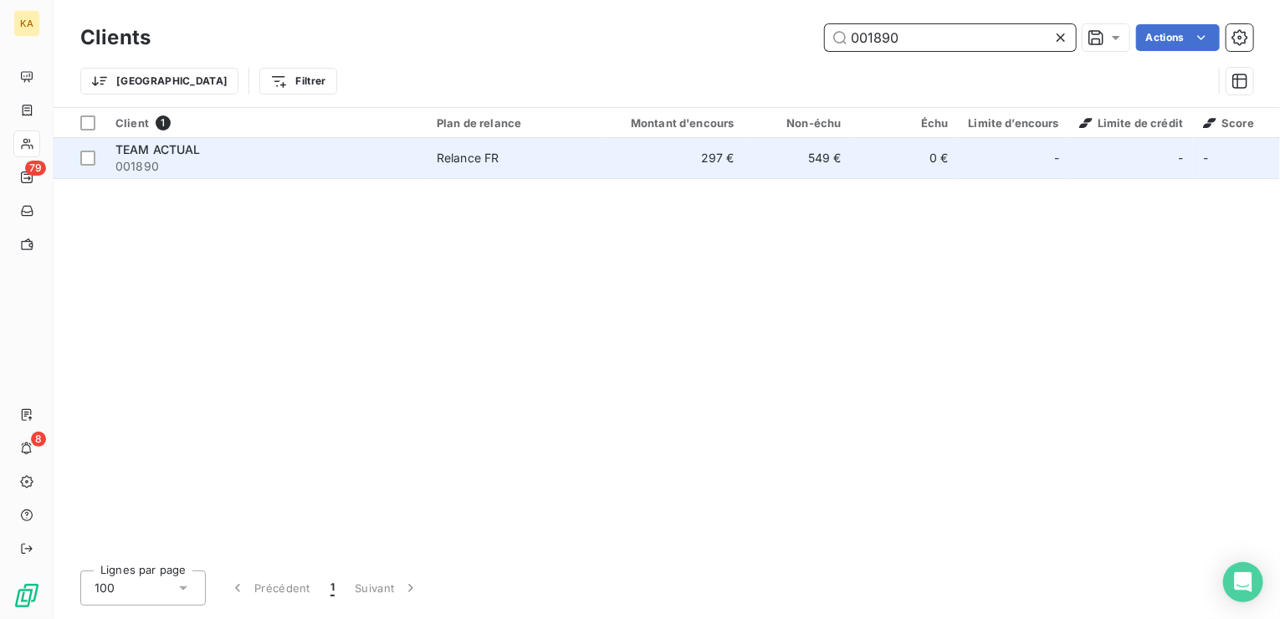
type input "001890"
click at [488, 153] on div "Relance FR" at bounding box center [468, 158] width 63 height 17
